Goal: Obtain resource: Obtain resource

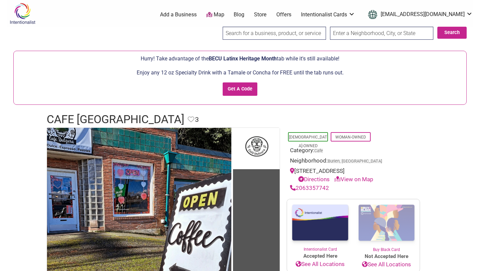
scroll to position [22, 0]
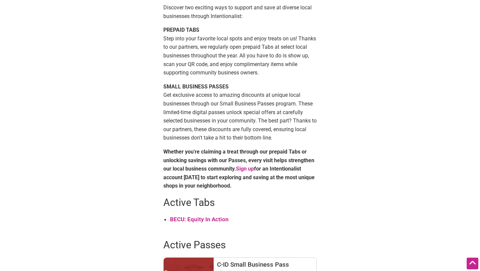
scroll to position [133, 0]
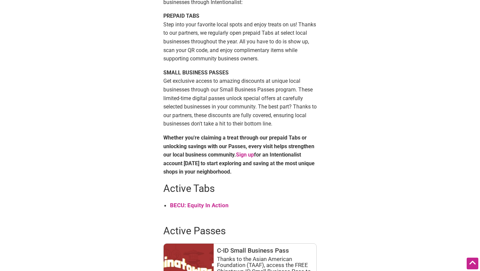
click at [194, 208] on strong "BECU: Equity In Action" at bounding box center [199, 205] width 59 height 7
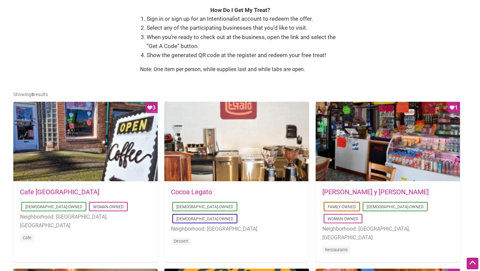
scroll to position [254, 0]
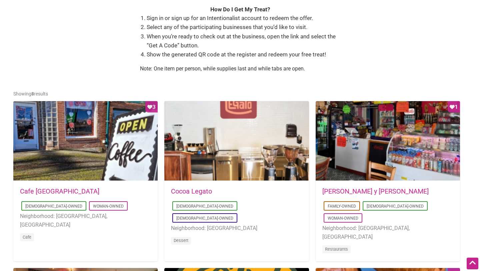
click at [198, 191] on link "Cocoa Legato" at bounding box center [191, 191] width 41 height 8
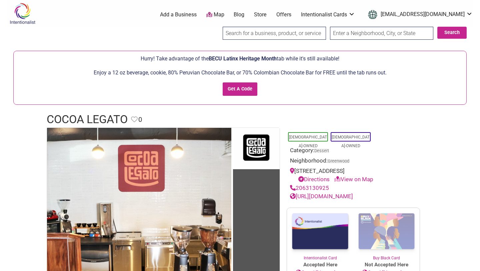
click at [212, 67] on form "Hurry! Take advantage of the BECU Latinx Heritage Month tab while it's still av…" at bounding box center [240, 77] width 446 height 47
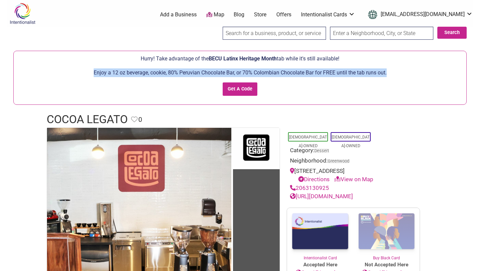
click at [212, 67] on form "Hurry! Take advantage of the BECU Latinx Heritage Month tab while it's still av…" at bounding box center [240, 77] width 446 height 47
copy p "Enjoy a 12 oz beverage, cookie, 80% Peruvian Chocolate Bar, or 70% Colombian Ch…"
